Goal: Transaction & Acquisition: Purchase product/service

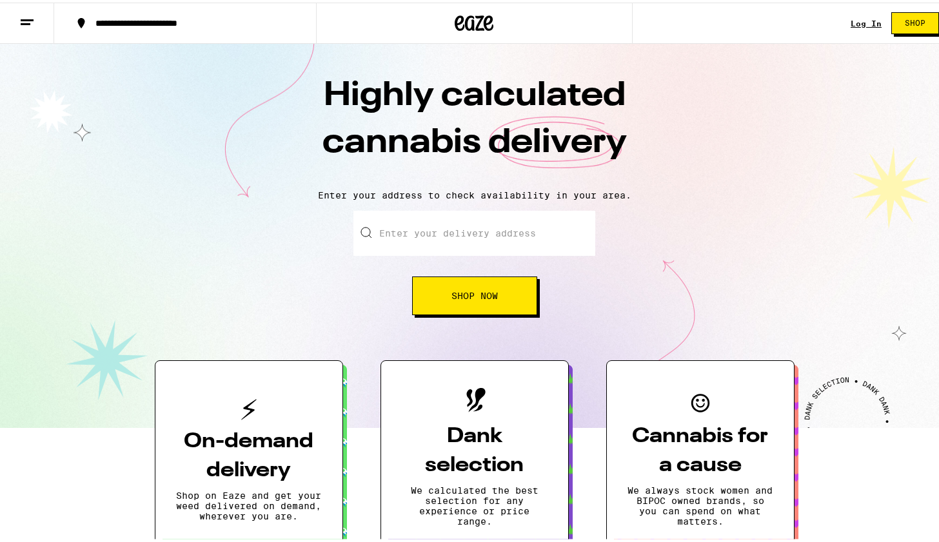
click at [857, 21] on link "Log In" at bounding box center [866, 21] width 31 height 8
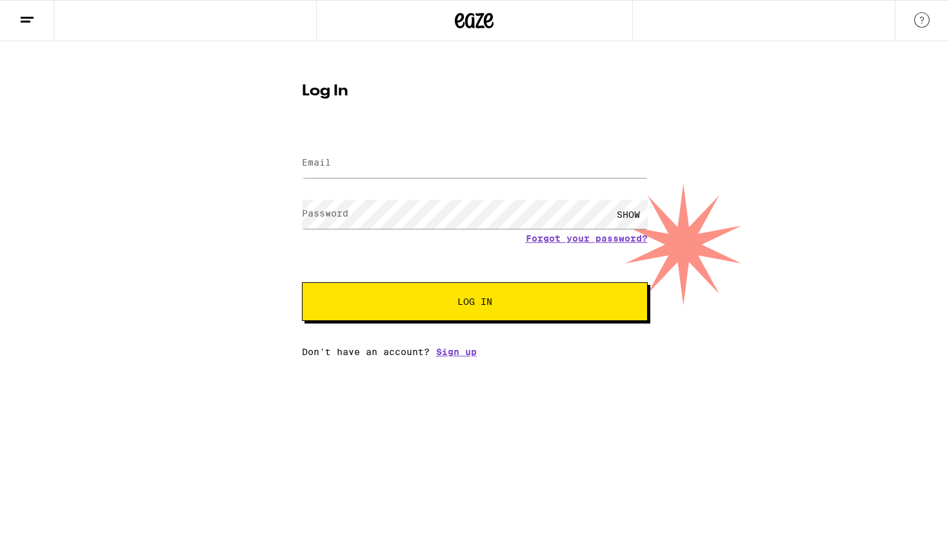
click at [326, 159] on label "Email" at bounding box center [316, 162] width 29 height 10
type input "[EMAIL_ADDRESS][DOMAIN_NAME]"
click at [302, 283] on button "Log In" at bounding box center [475, 302] width 346 height 39
